Goal: Find specific page/section: Find specific page/section

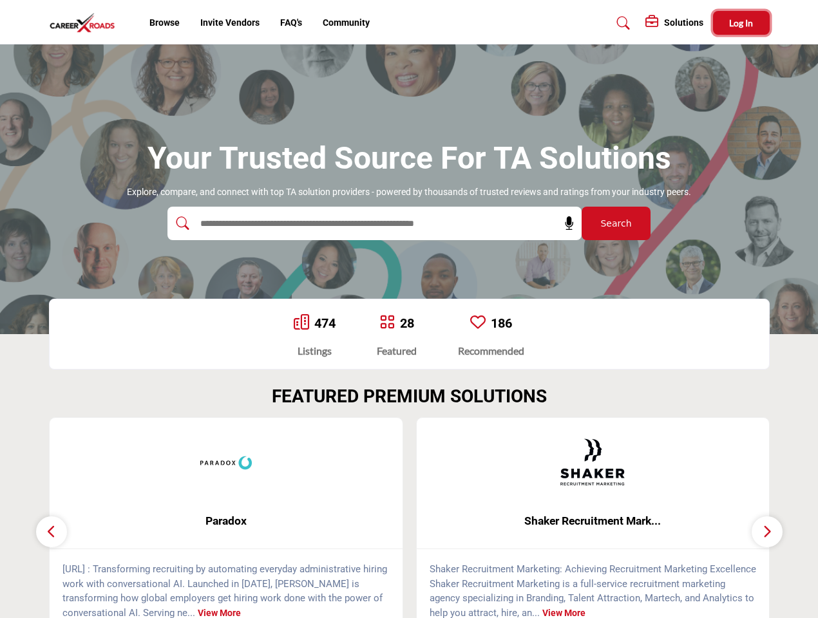
click at [741, 23] on span "Log In" at bounding box center [741, 22] width 24 height 11
click at [565, 223] on icon at bounding box center [569, 223] width 13 height 13
click at [409, 518] on div "Shaker Recruitment Mark... ... View More" at bounding box center [593, 525] width 368 height 217
type input "**********"
click at [226, 521] on span "Paradox" at bounding box center [226, 521] width 314 height 17
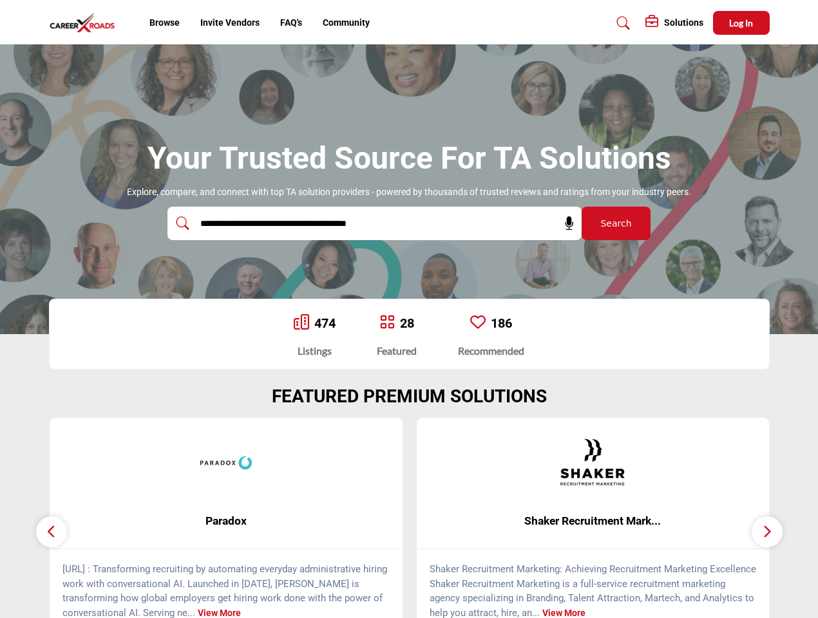
click at [593, 521] on span "Shaker Recruitment Mark..." at bounding box center [593, 521] width 314 height 17
click at [52, 532] on icon "button" at bounding box center [51, 531] width 10 height 16
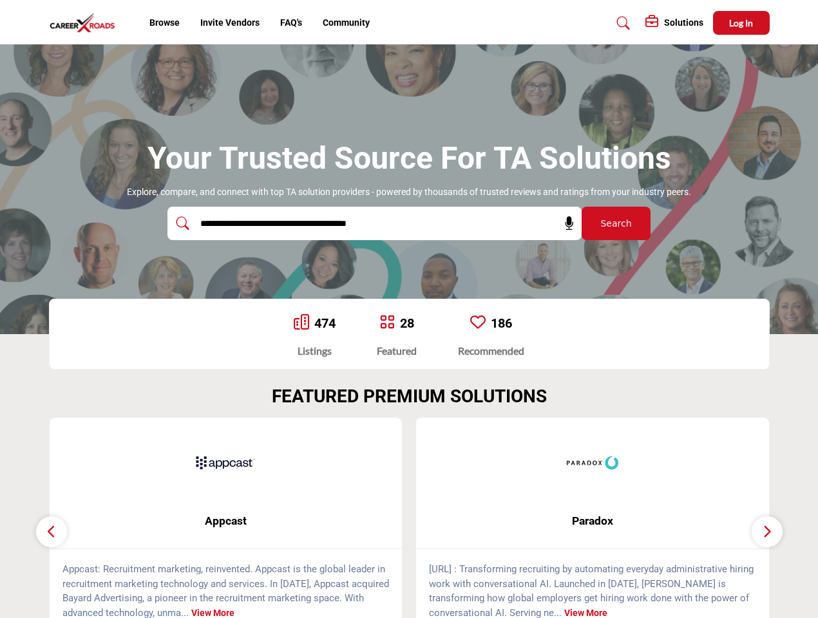
click at [767, 532] on icon "button" at bounding box center [767, 531] width 10 height 16
